Goal: Transaction & Acquisition: Book appointment/travel/reservation

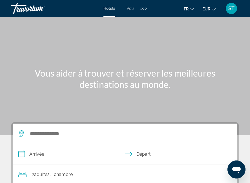
click at [144, 8] on div "Extra navigation items" at bounding box center [143, 9] width 2 height 2
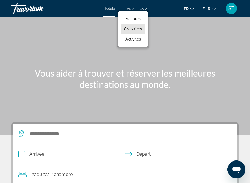
click at [134, 28] on span "Croisières" at bounding box center [133, 29] width 18 height 5
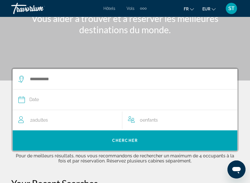
click at [86, 84] on div "Search widget" at bounding box center [122, 79] width 208 height 20
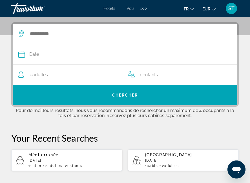
scroll to position [104, 0]
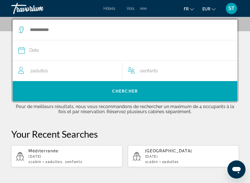
click at [56, 38] on div "Search widget" at bounding box center [122, 30] width 208 height 20
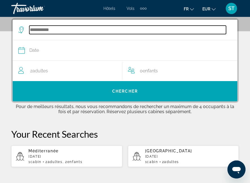
click at [51, 30] on input "Search widget" at bounding box center [127, 30] width 197 height 8
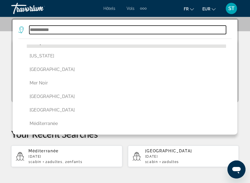
scroll to position [244, 0]
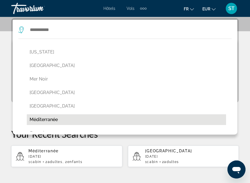
click at [51, 119] on button "Méditerranée" at bounding box center [126, 119] width 199 height 11
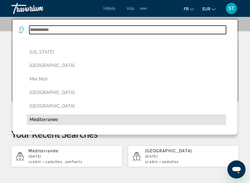
type input "**********"
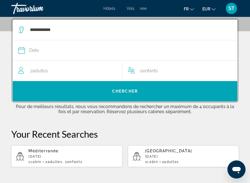
click at [155, 64] on div "0 Enfant Enfants" at bounding box center [180, 71] width 104 height 20
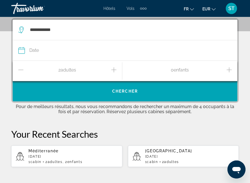
click at [231, 69] on icon "Increment children" at bounding box center [228, 69] width 5 height 7
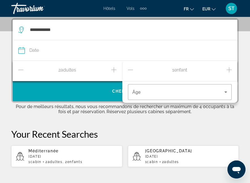
click at [231, 69] on icon "Increment children" at bounding box center [228, 69] width 5 height 7
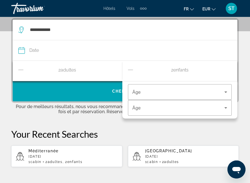
click at [224, 71] on div "2 Enfant Enfants" at bounding box center [180, 71] width 104 height 10
click at [14, 67] on div "2 Adulte Adultes" at bounding box center [68, 71] width 110 height 20
click at [20, 70] on icon "Decrement adults" at bounding box center [20, 69] width 5 height 7
click at [143, 92] on span "Travelers: 1 adult, 2 children" at bounding box center [178, 92] width 92 height 7
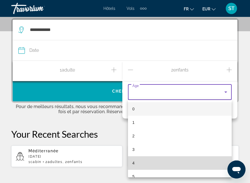
click at [170, 165] on mat-option "4" at bounding box center [180, 163] width 104 height 14
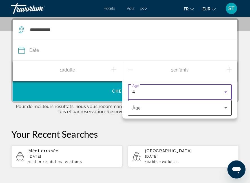
click at [170, 107] on span "Travelers: 1 adult, 2 children" at bounding box center [178, 107] width 92 height 7
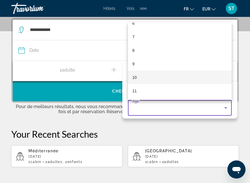
scroll to position [89, 0]
click at [170, 78] on mat-option "10" at bounding box center [180, 78] width 104 height 14
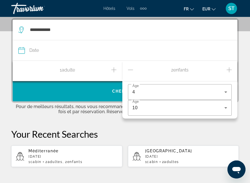
click at [185, 132] on p "Your Recent Searches" at bounding box center [124, 133] width 227 height 11
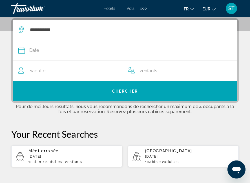
click at [67, 52] on div "Date" at bounding box center [122, 50] width 208 height 8
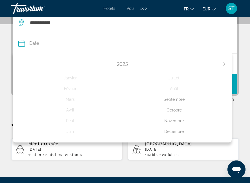
scroll to position [104, 0]
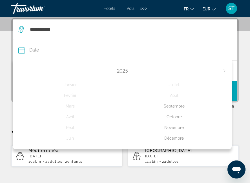
click at [224, 73] on button "Next month" at bounding box center [224, 71] width 3 height 4
click at [72, 121] on div "Avril" at bounding box center [70, 117] width 104 height 10
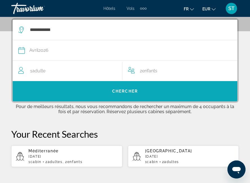
click at [157, 93] on span "Search widget" at bounding box center [125, 92] width 224 height 14
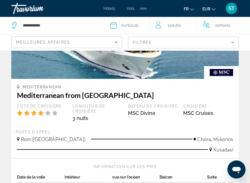
scroll to position [97, 0]
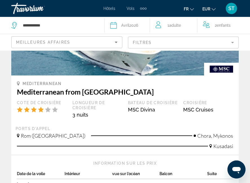
click at [152, 39] on mat-form-field "Filtres" at bounding box center [183, 43] width 111 height 12
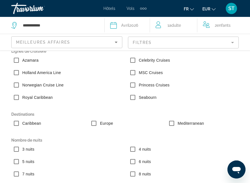
scroll to position [12, 0]
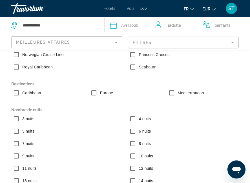
scroll to position [41, 0]
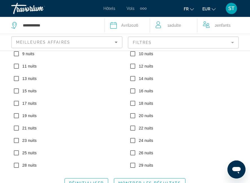
scroll to position [43, 0]
click at [121, 180] on span "Search widget" at bounding box center [149, 184] width 71 height 14
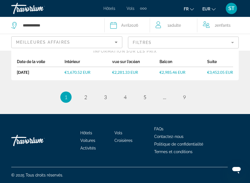
scroll to position [1448, 0]
click at [85, 99] on span "2" at bounding box center [85, 97] width 3 height 6
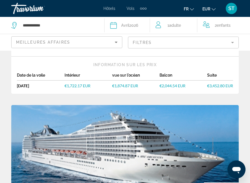
scroll to position [702, 0]
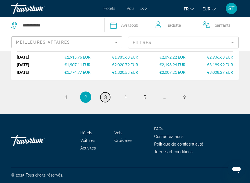
click at [110, 95] on link "page 3" at bounding box center [105, 97] width 10 height 10
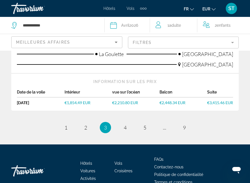
scroll to position [1457, 0]
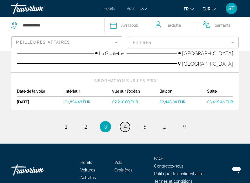
click at [126, 126] on span "4" at bounding box center [125, 127] width 3 height 6
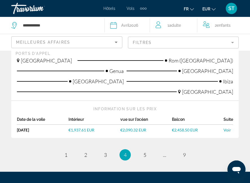
scroll to position [1428, 0]
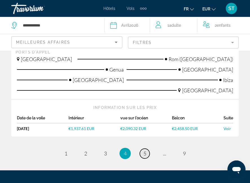
click at [146, 149] on link "page 5" at bounding box center [145, 154] width 10 height 10
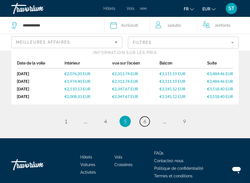
scroll to position [1473, 0]
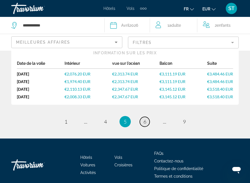
click at [144, 119] on span "6" at bounding box center [144, 122] width 3 height 6
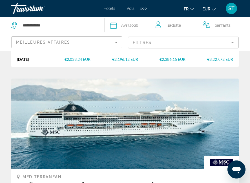
scroll to position [707, 0]
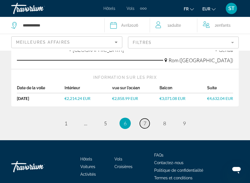
click at [143, 120] on span "7" at bounding box center [144, 123] width 3 height 6
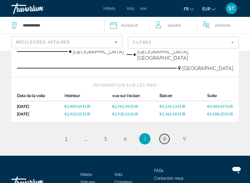
scroll to position [1479, 0]
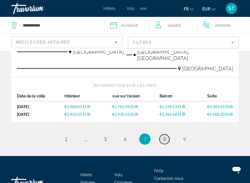
click at [164, 136] on span "8" at bounding box center [164, 139] width 3 height 6
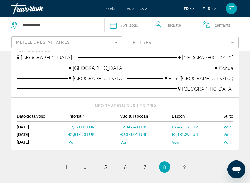
scroll to position [1459, 0]
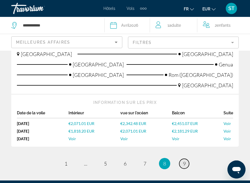
click at [183, 161] on span "9" at bounding box center [184, 164] width 3 height 6
